Goal: Information Seeking & Learning: Learn about a topic

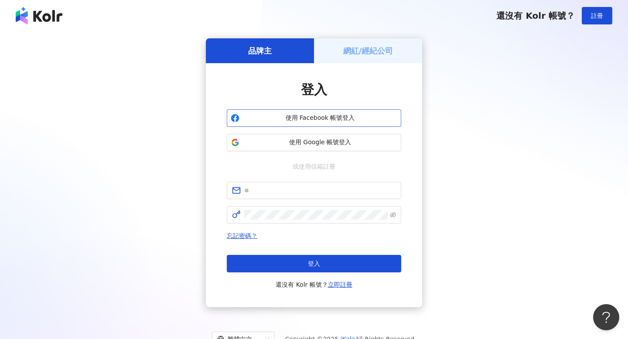
click at [240, 118] on button "使用 Facebook 帳號登入" at bounding box center [314, 118] width 175 height 17
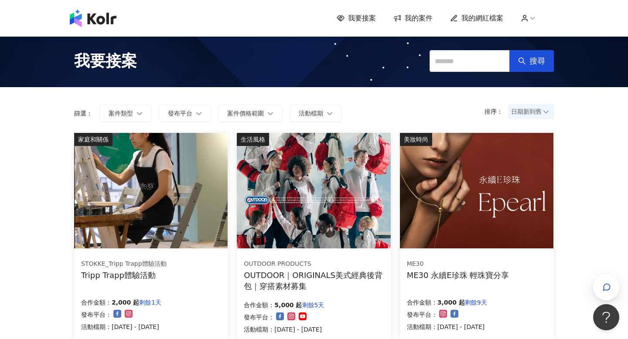
click at [470, 19] on span "我的網紅檔案" at bounding box center [483, 19] width 42 height 10
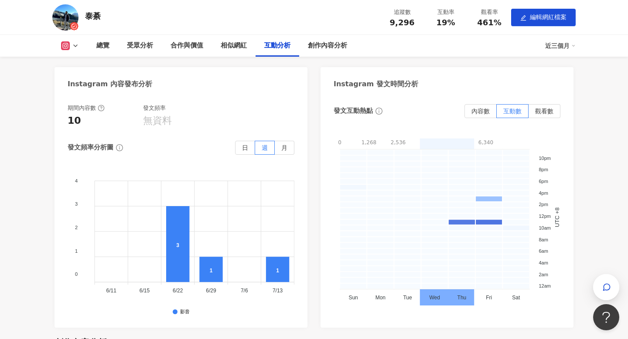
scroll to position [1880, 0]
click at [476, 108] on span "內容數" at bounding box center [481, 110] width 18 height 7
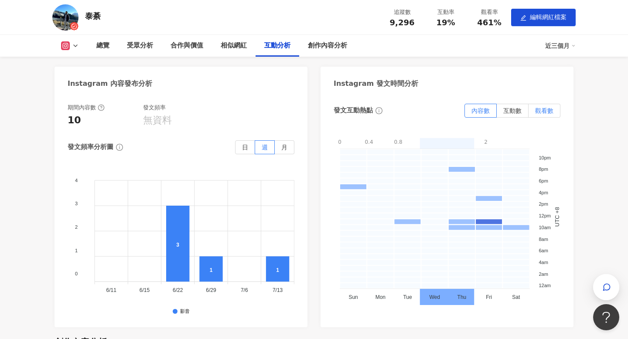
click at [541, 110] on span "觀看數" at bounding box center [544, 110] width 18 height 7
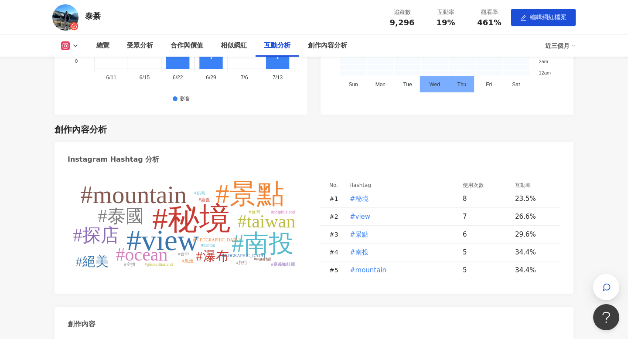
scroll to position [2096, 0]
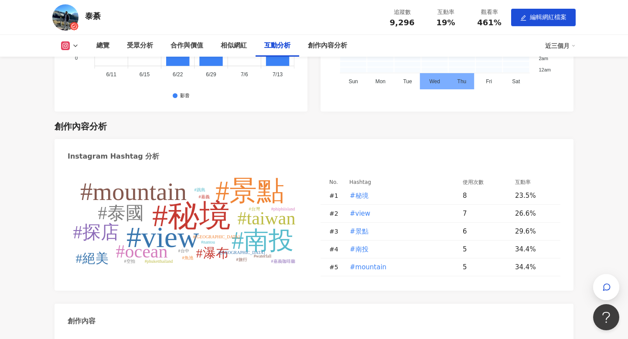
click at [137, 254] on tspan "#ocean" at bounding box center [142, 252] width 52 height 20
type input "******"
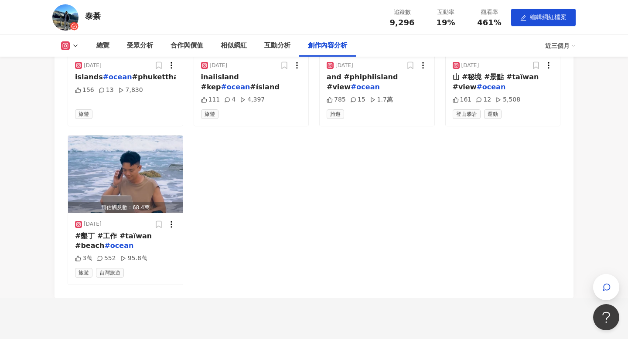
scroll to position [2478, 0]
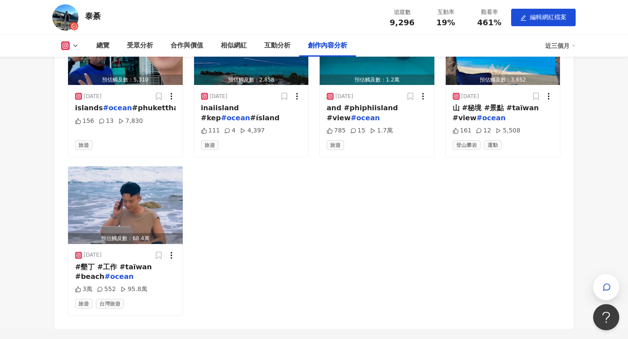
scroll to position [2096, 0]
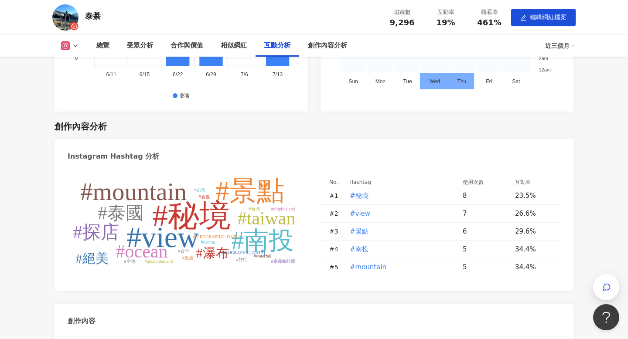
click at [194, 210] on tspan "#秘境" at bounding box center [191, 216] width 79 height 35
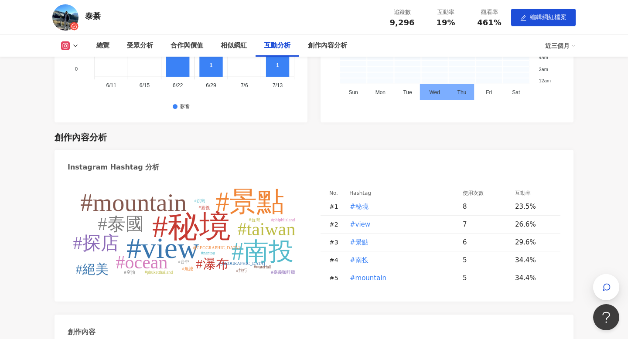
scroll to position [2082, 0]
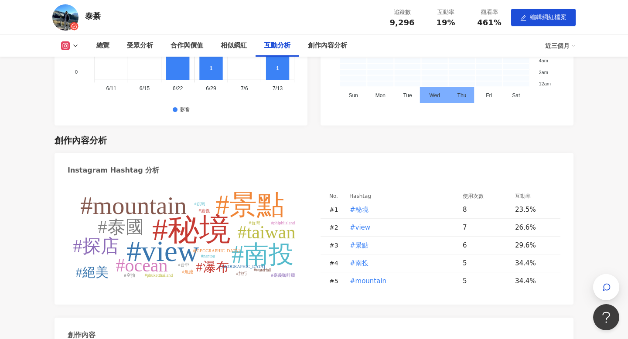
click at [102, 247] on tspan "#探店" at bounding box center [96, 246] width 46 height 20
type input "***"
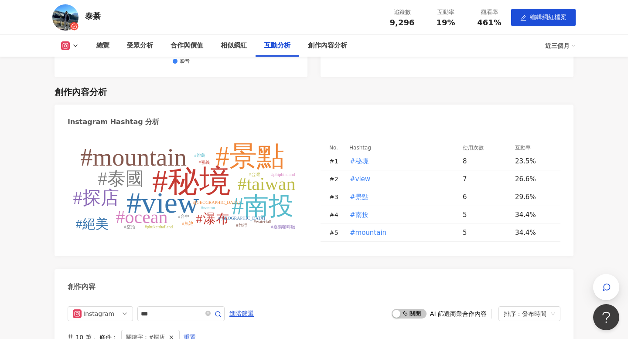
scroll to position [2120, 0]
